Goal: Task Accomplishment & Management: Manage account settings

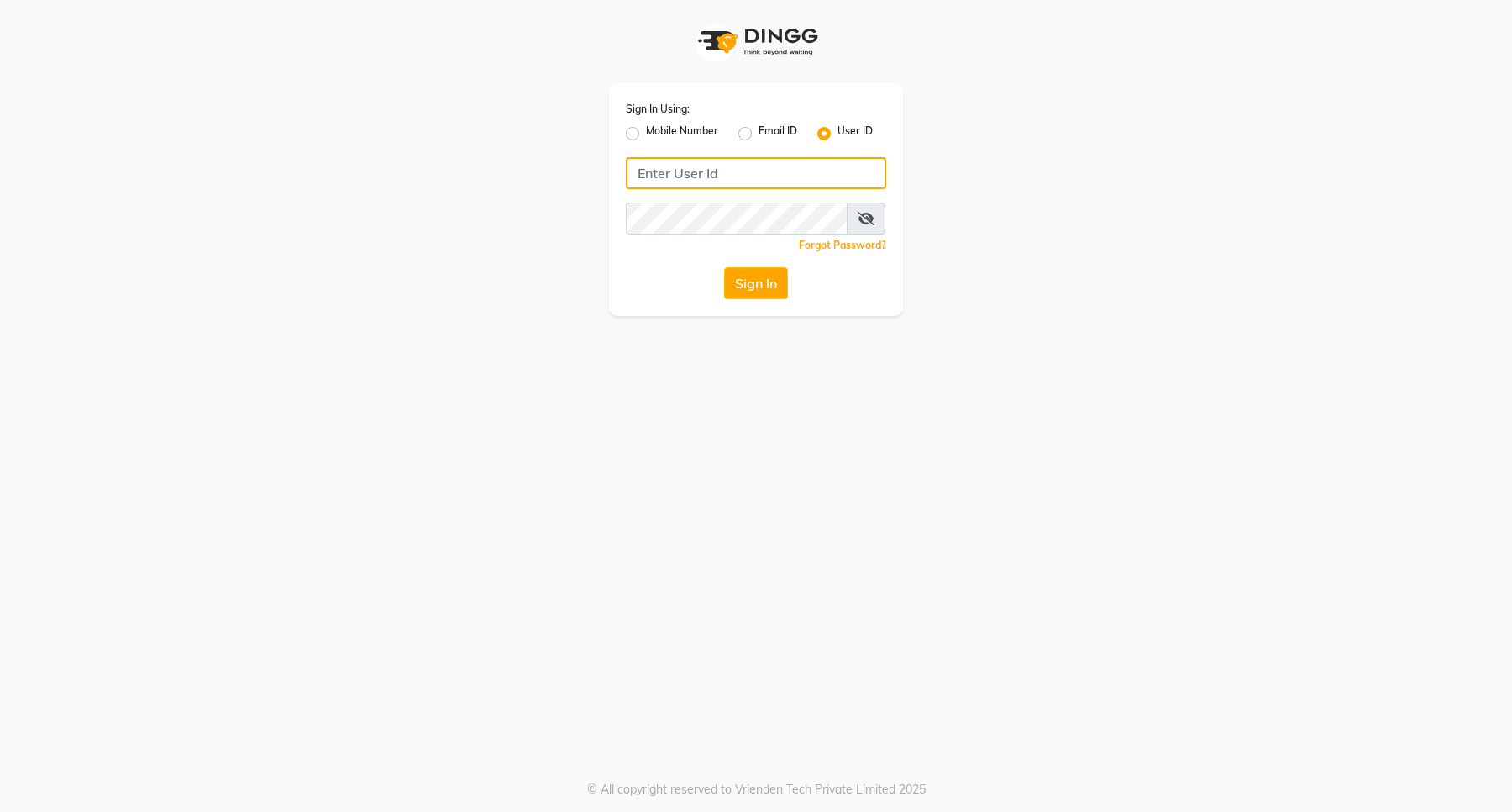
click at [689, 172] on input "Username" at bounding box center [756, 172] width 261 height 32
type input "8394838494"
click at [733, 274] on button "Sign In" at bounding box center [756, 283] width 64 height 32
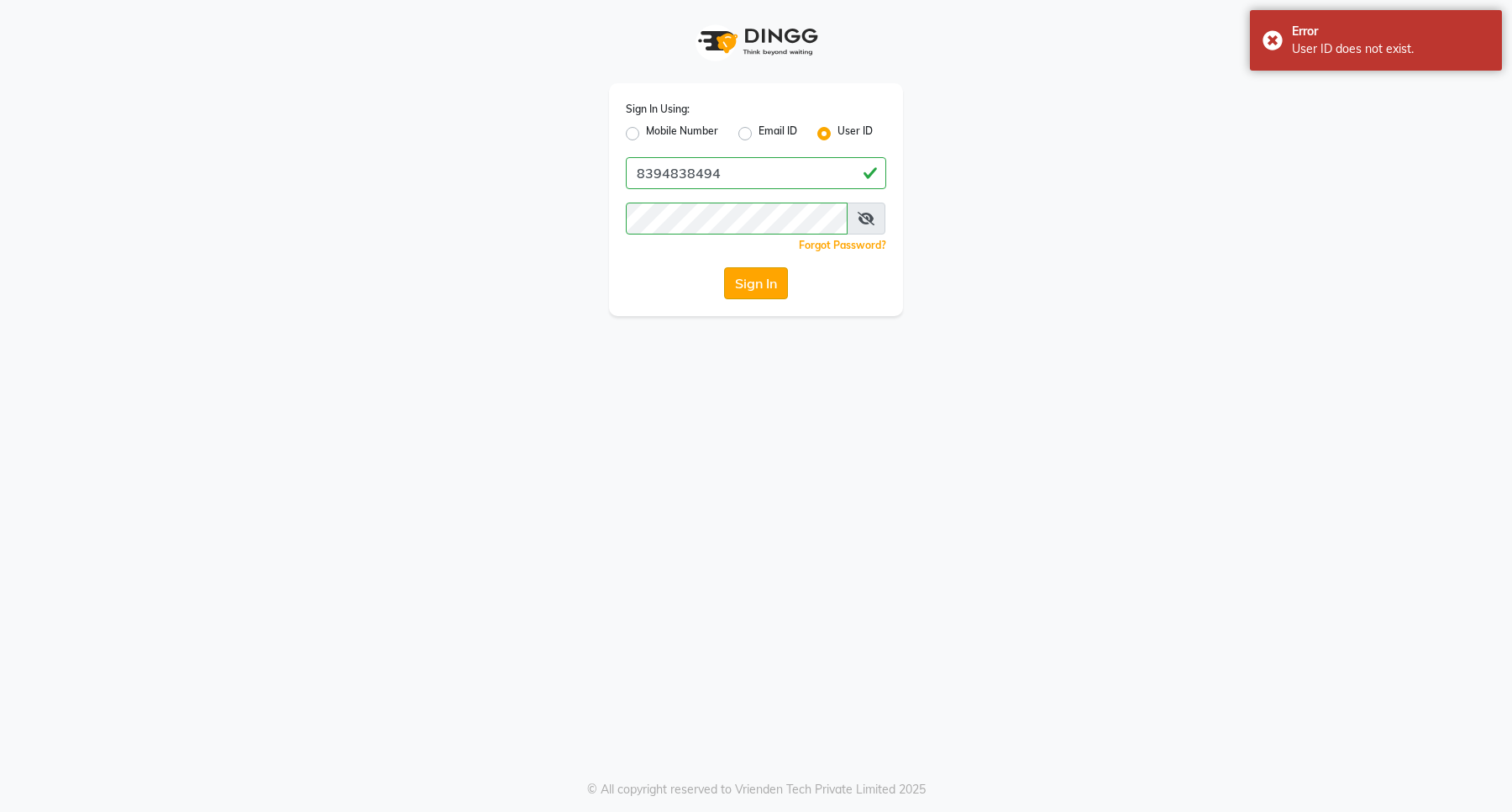
click at [733, 280] on button "Sign In" at bounding box center [756, 283] width 64 height 32
click at [866, 216] on icon at bounding box center [866, 218] width 16 height 14
click at [744, 200] on div "Sign In Using: Mobile Number Email ID User ID 8394838494 Remember me Forgot Pas…" at bounding box center [756, 199] width 294 height 232
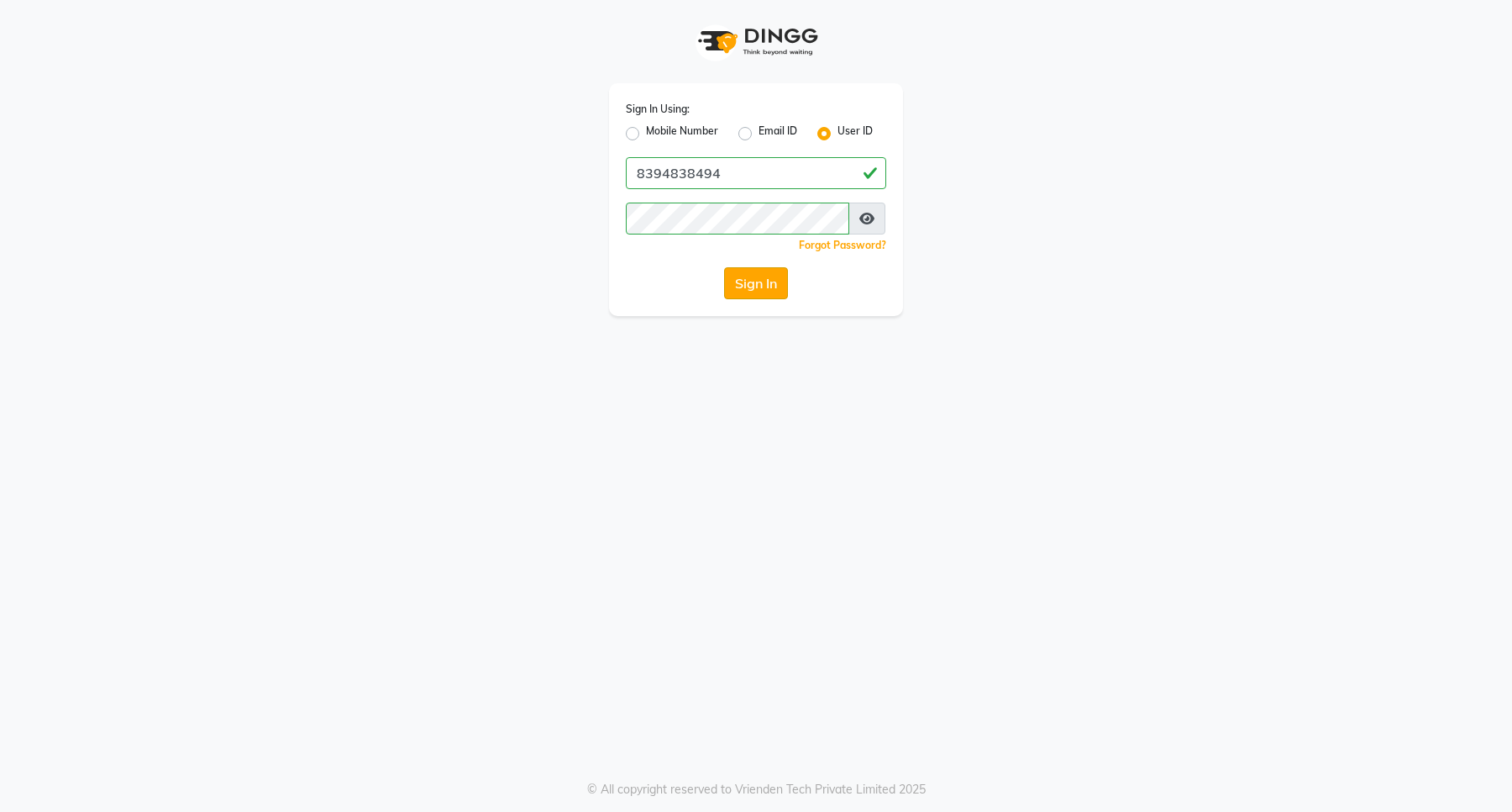
click at [748, 290] on button "Sign In" at bounding box center [756, 283] width 64 height 32
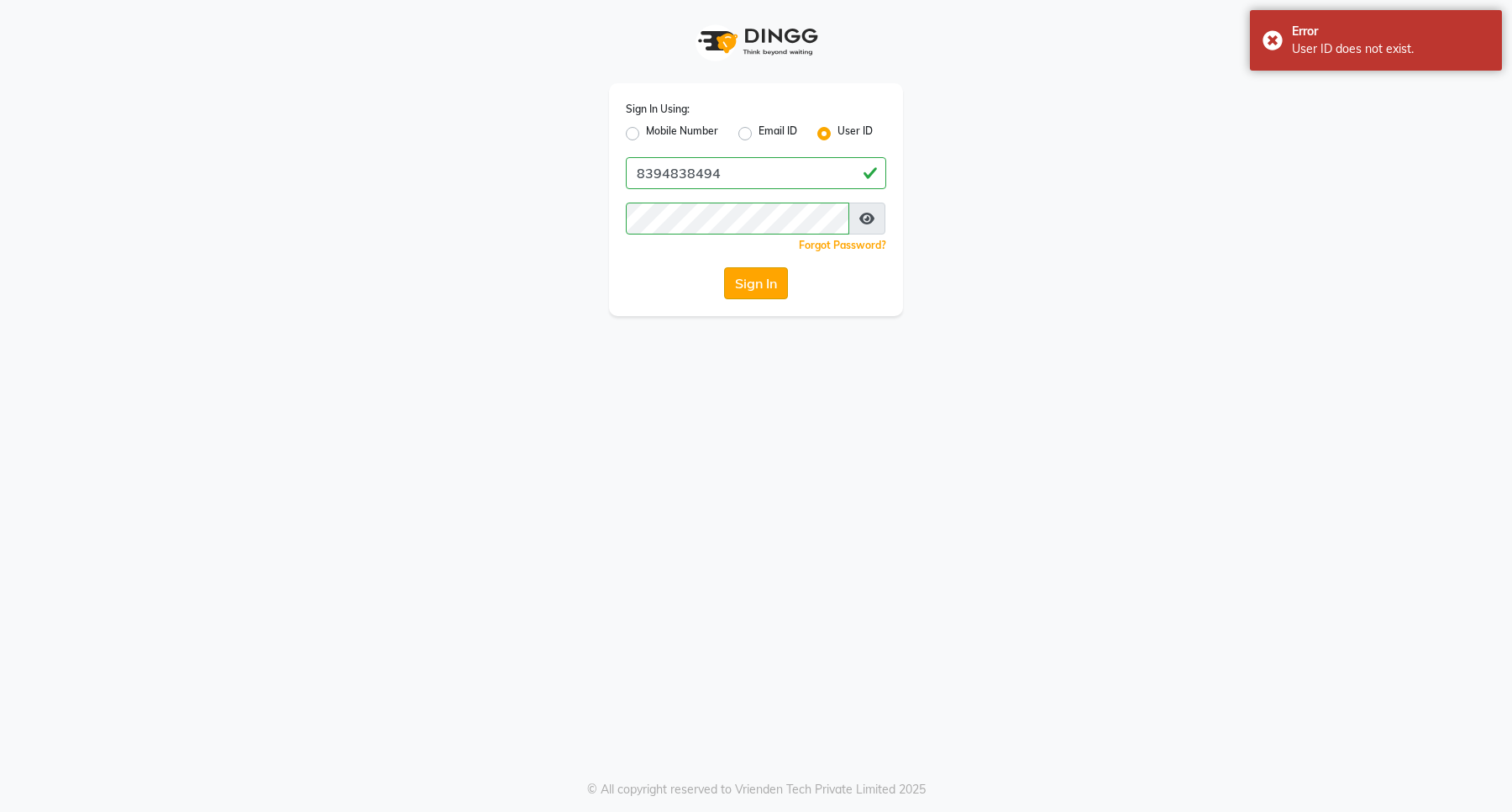
click at [748, 290] on button "Sign In" at bounding box center [756, 283] width 64 height 32
click at [624, 132] on div "Sign In Using: Mobile Number Email ID User ID 8394838494 Remember me Forgot Pas…" at bounding box center [756, 199] width 294 height 232
click at [646, 128] on label "Mobile Number" at bounding box center [681, 134] width 72 height 20
click at [646, 128] on input "Mobile Number" at bounding box center [651, 129] width 11 height 11
radio input "true"
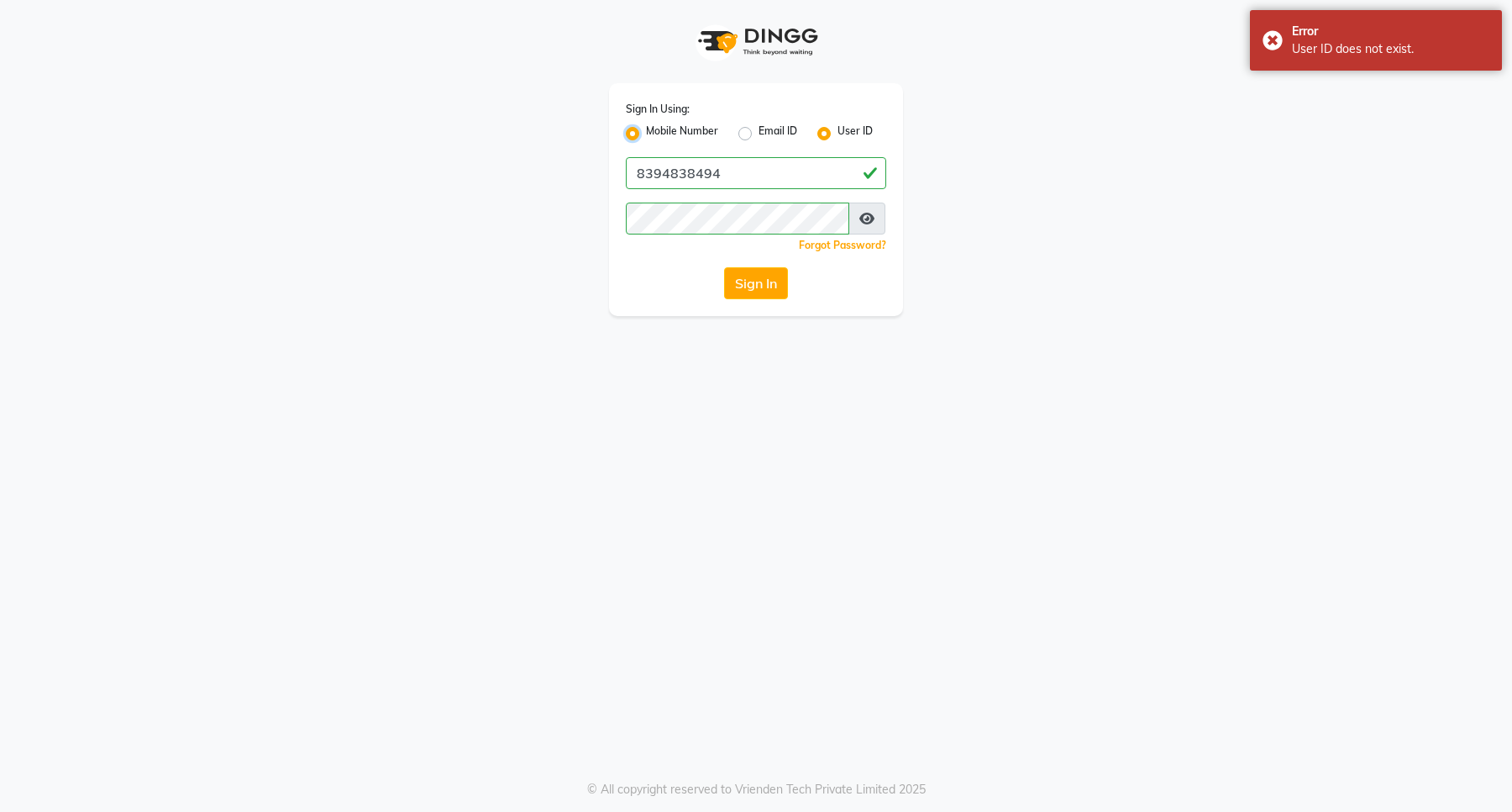
radio input "false"
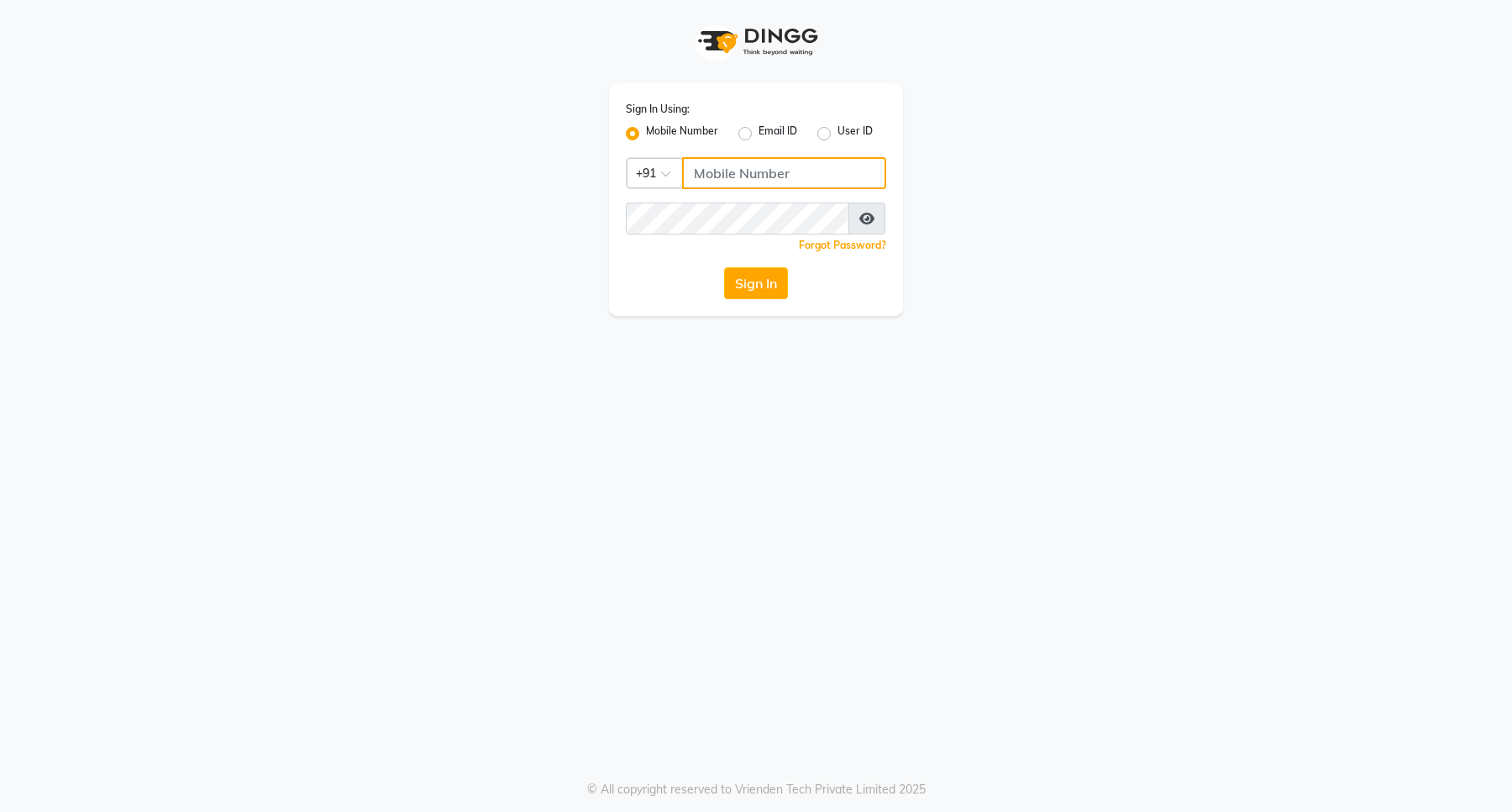
click at [754, 170] on input "Username" at bounding box center [784, 172] width 204 height 32
click at [741, 283] on button "Sign In" at bounding box center [756, 283] width 64 height 32
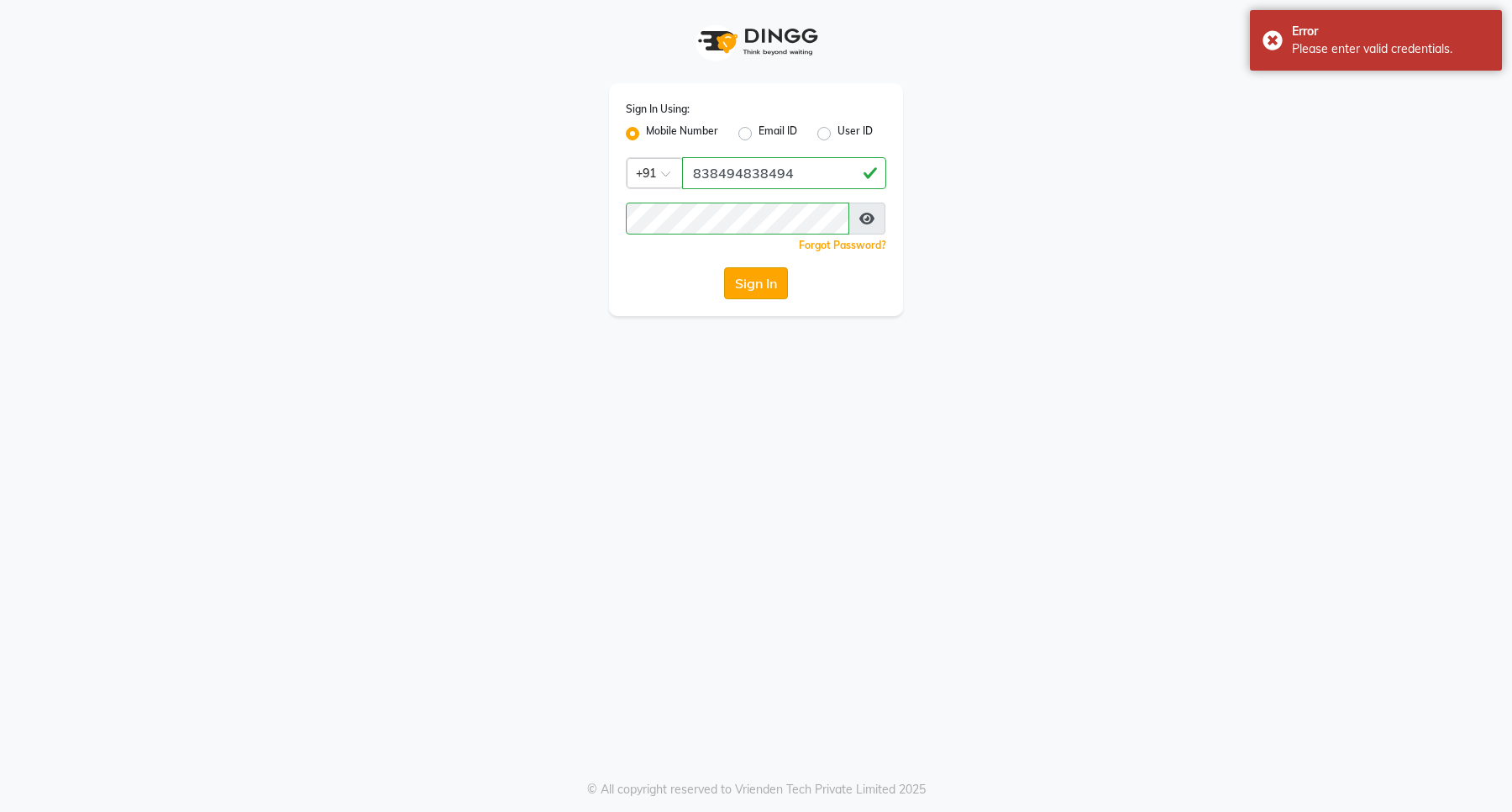
click at [741, 283] on button "Sign In" at bounding box center [756, 283] width 64 height 32
click at [741, 283] on div "Sign In" at bounding box center [756, 283] width 261 height 32
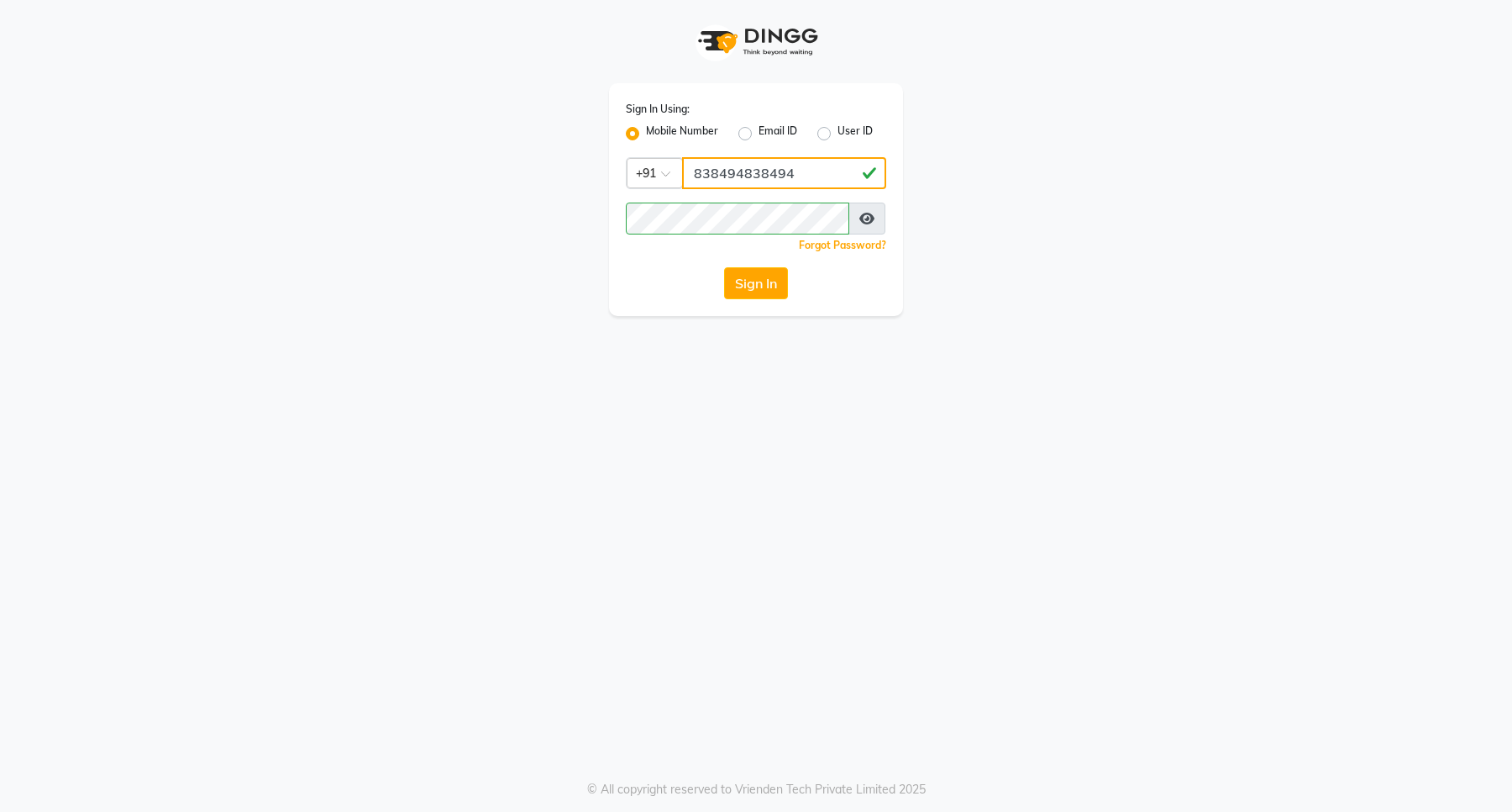
click at [796, 170] on input "838494838494" at bounding box center [784, 172] width 204 height 32
type input "8"
type input "8394838494"
click at [753, 280] on button "Sign In" at bounding box center [756, 283] width 64 height 32
